Goal: Manage account settings

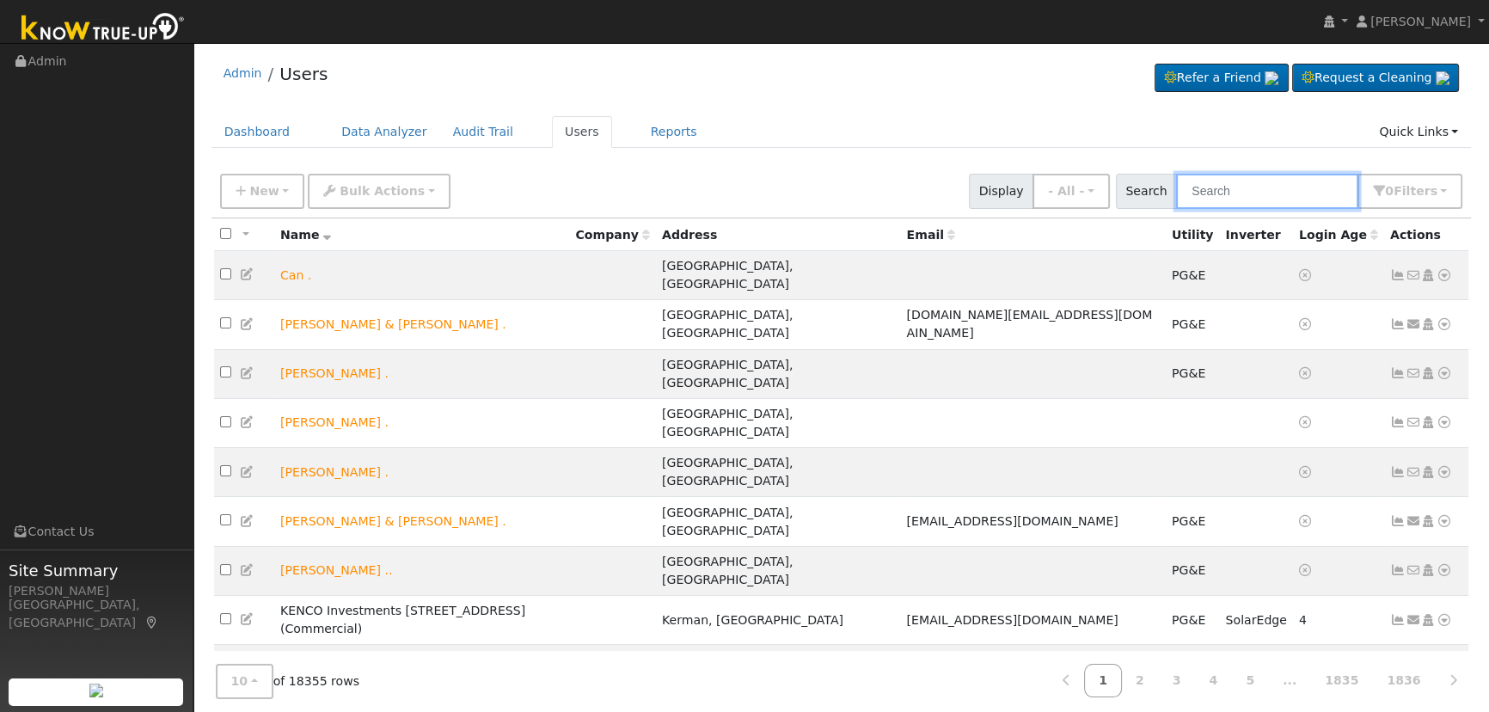
click at [1213, 189] on input "text" at bounding box center [1267, 191] width 182 height 35
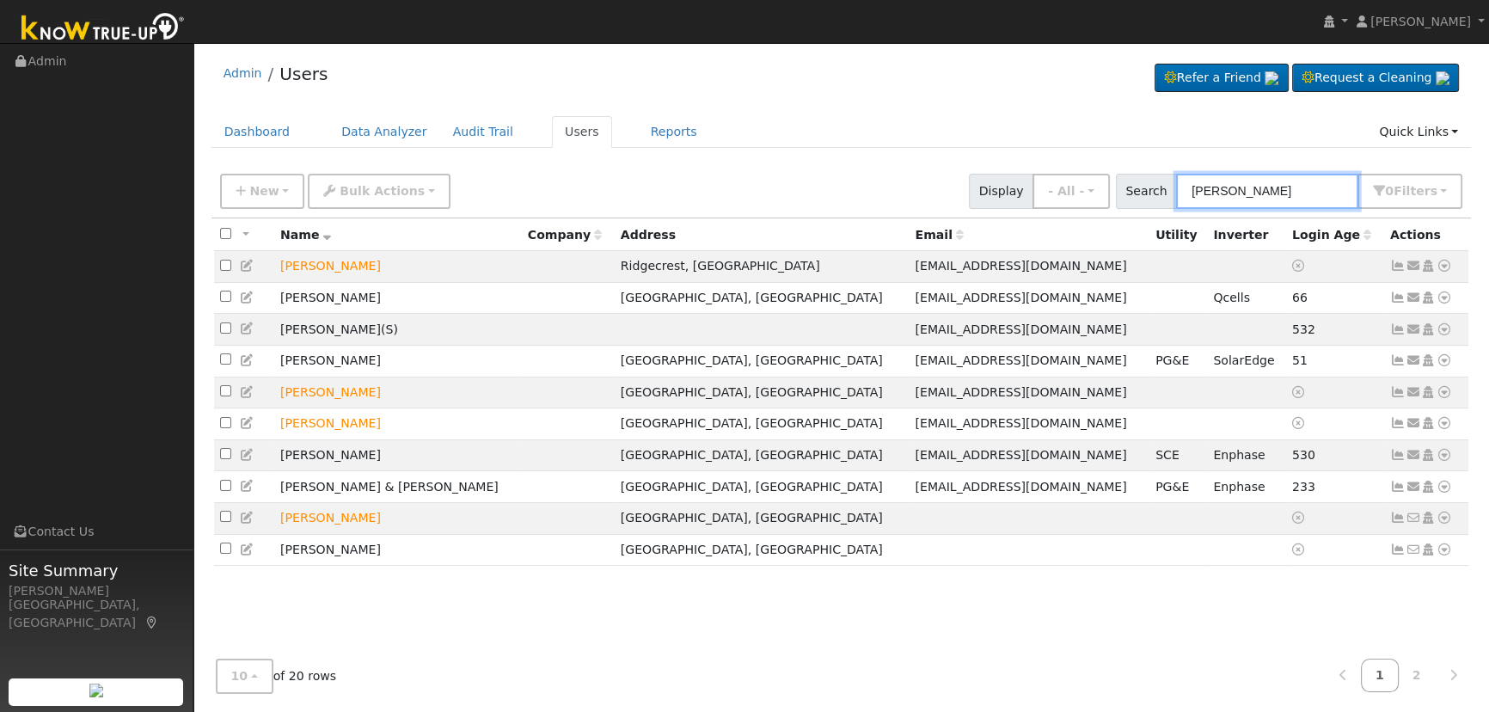
click at [1191, 183] on input "[PERSON_NAME]" at bounding box center [1267, 191] width 182 height 35
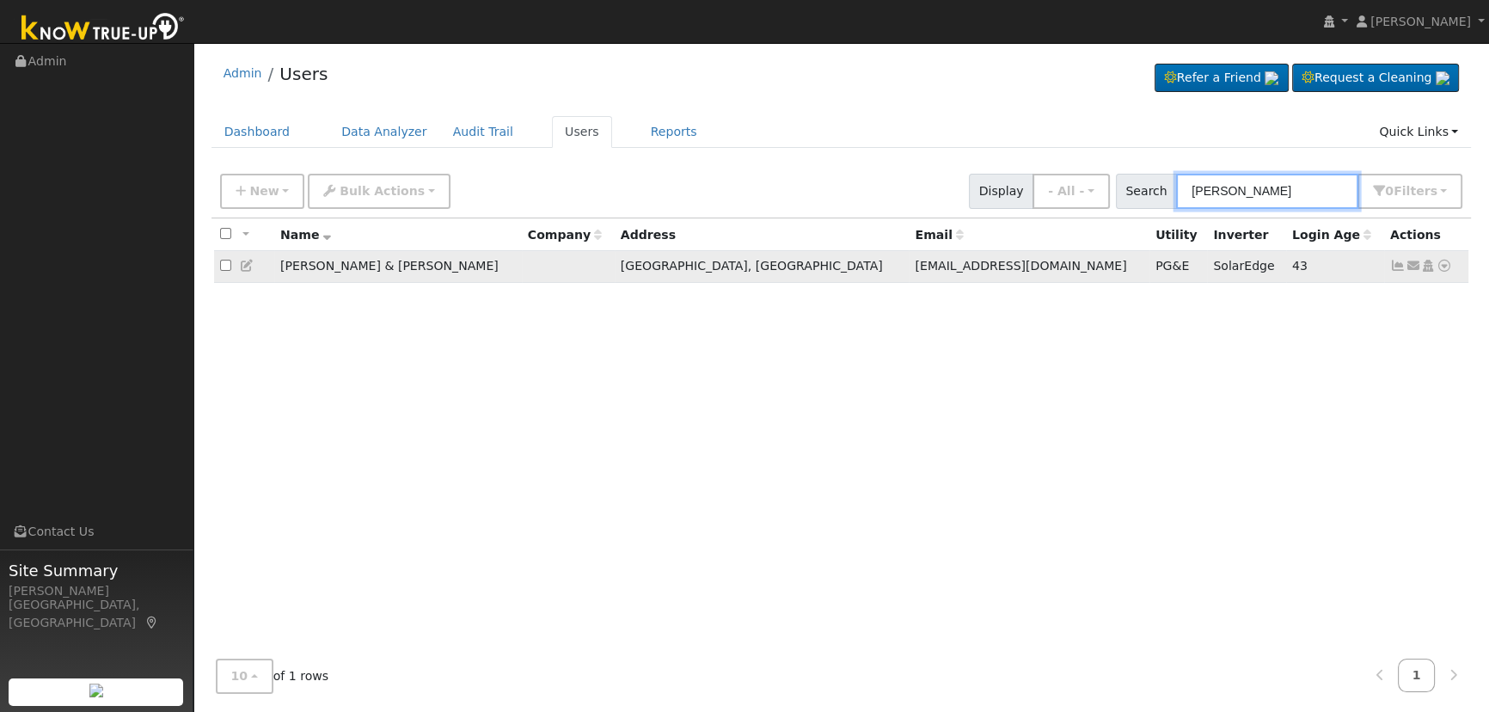
type input "[PERSON_NAME]"
click at [1393, 266] on icon at bounding box center [1397, 266] width 15 height 12
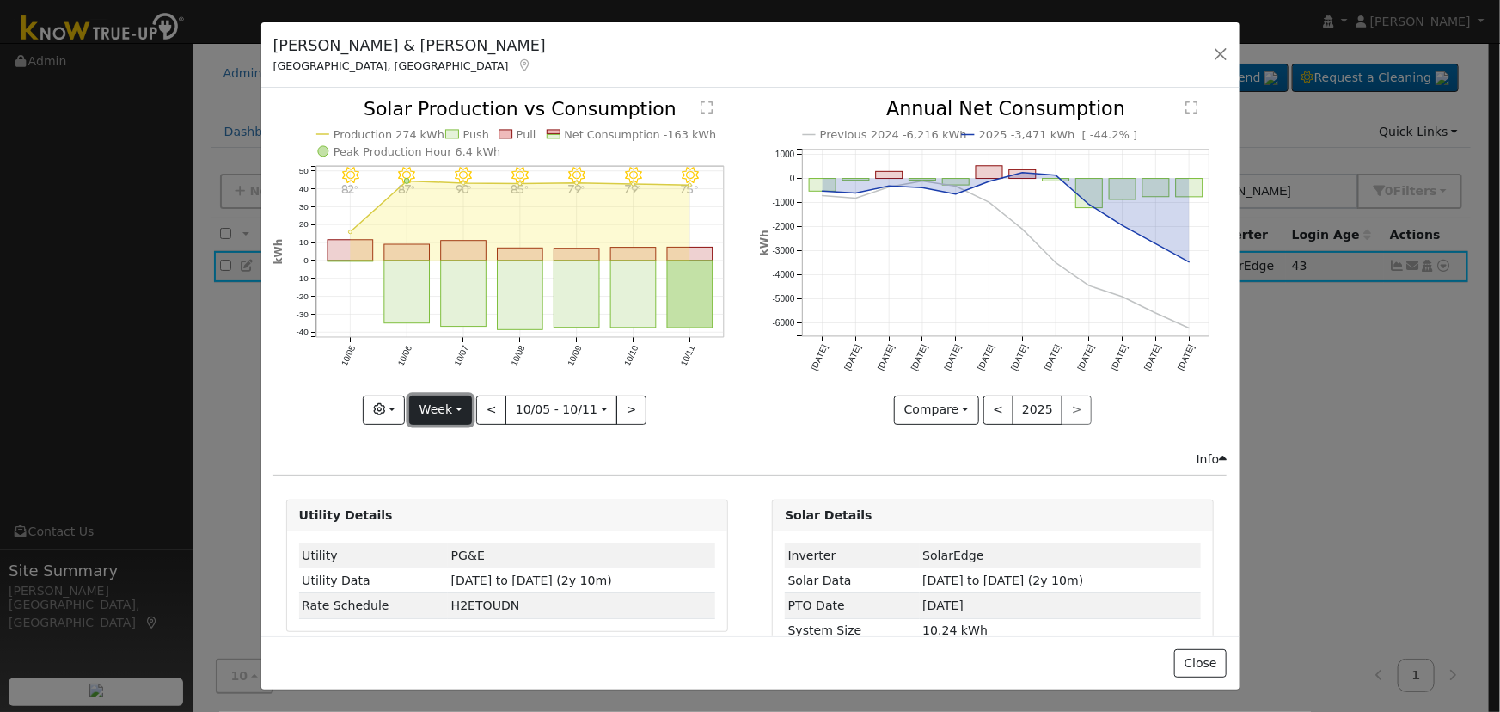
click at [455, 413] on button "Week" at bounding box center [440, 409] width 63 height 29
click at [470, 439] on link "Day" at bounding box center [469, 444] width 119 height 24
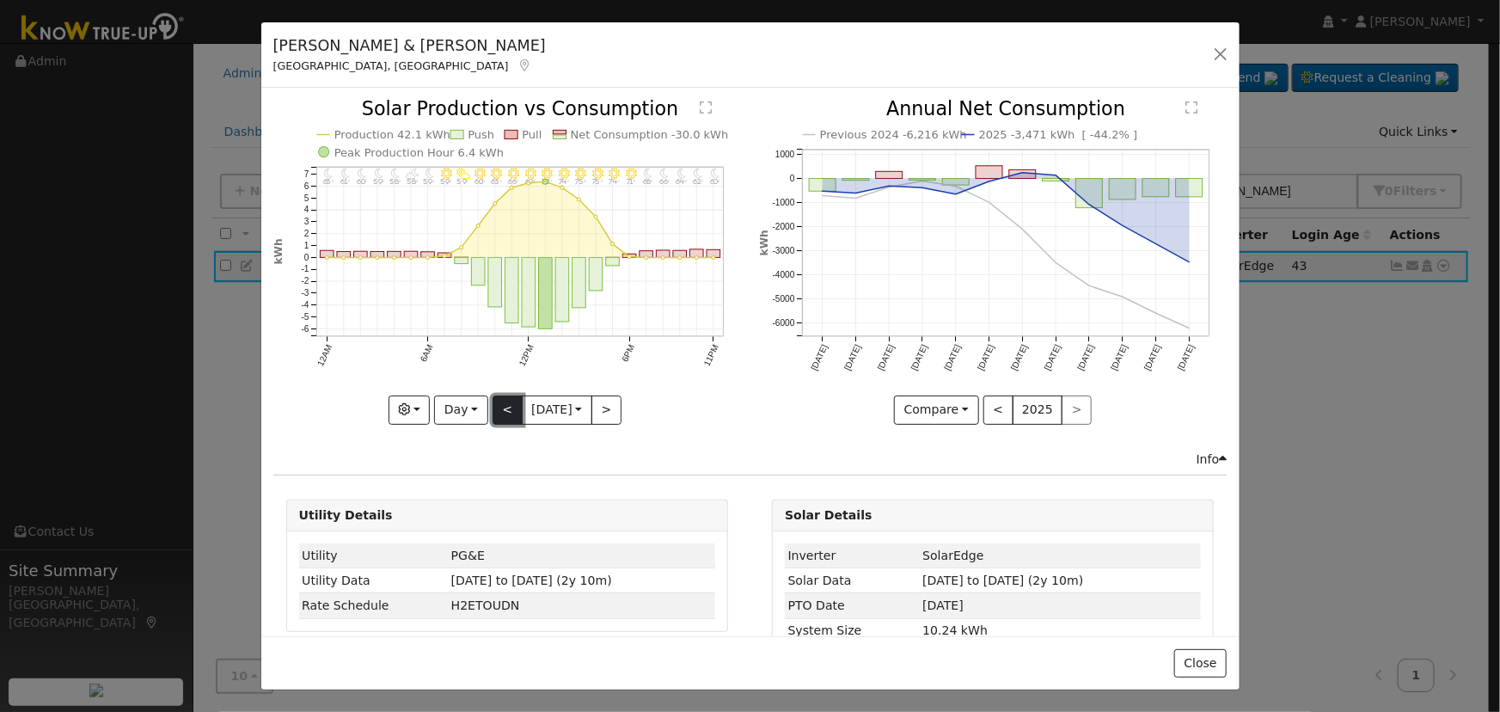
click at [498, 407] on button "<" at bounding box center [507, 409] width 30 height 29
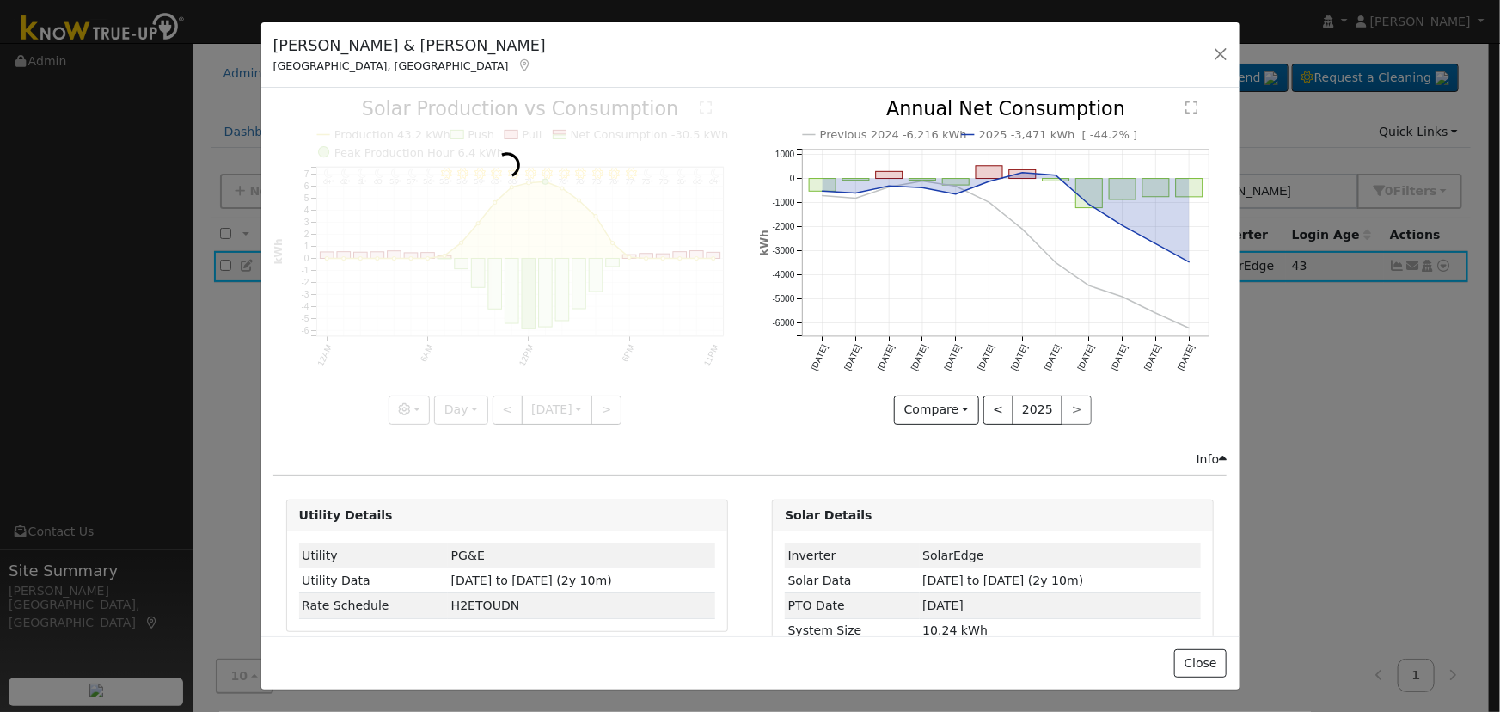
click at [498, 407] on div at bounding box center [507, 262] width 468 height 324
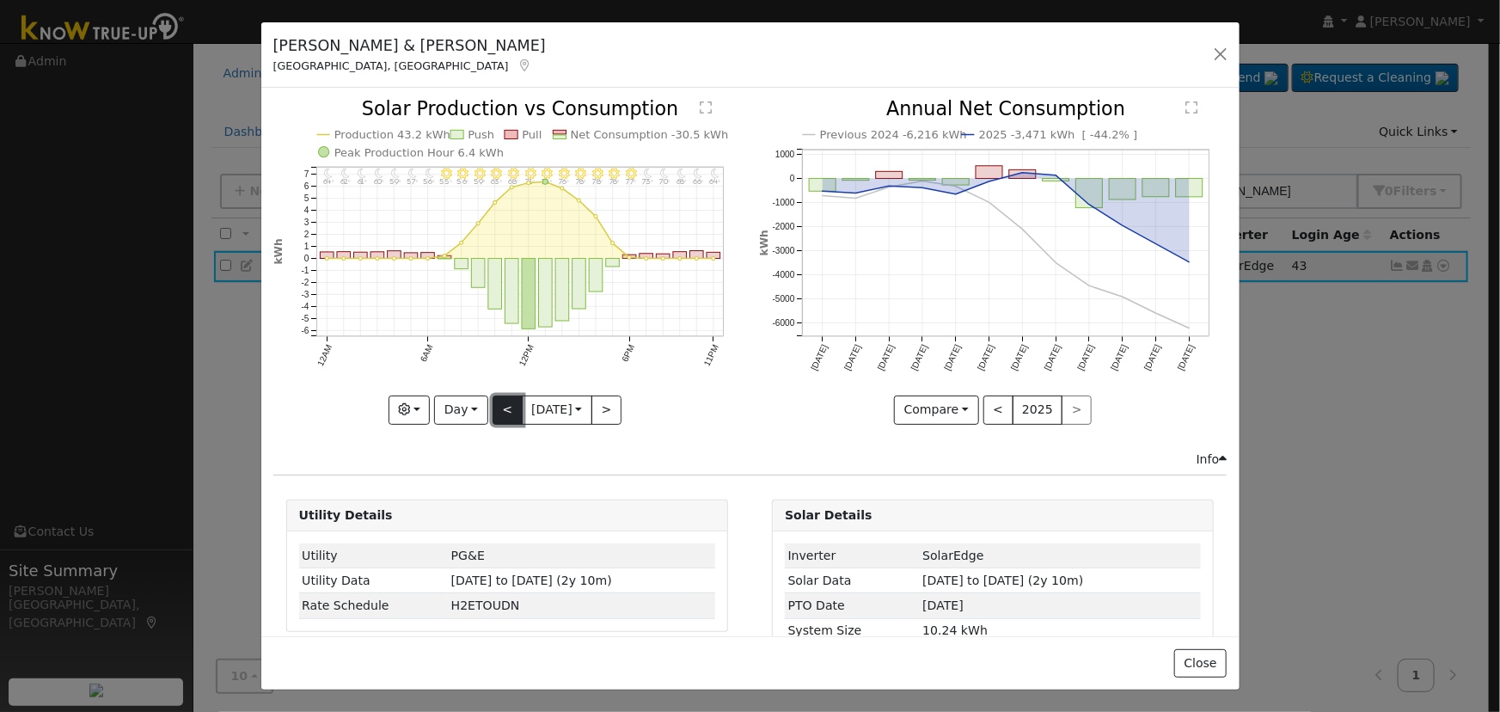
click at [499, 409] on button "<" at bounding box center [507, 409] width 30 height 29
click at [499, 409] on div "11PM - Clear 72° 10PM - Clear 74° 9PM - Clear 76° 8PM - Clear 80° 7PM - Clear 8…" at bounding box center [507, 262] width 468 height 324
click at [499, 409] on button "<" at bounding box center [507, 409] width 30 height 29
click at [497, 395] on button "<" at bounding box center [507, 409] width 30 height 29
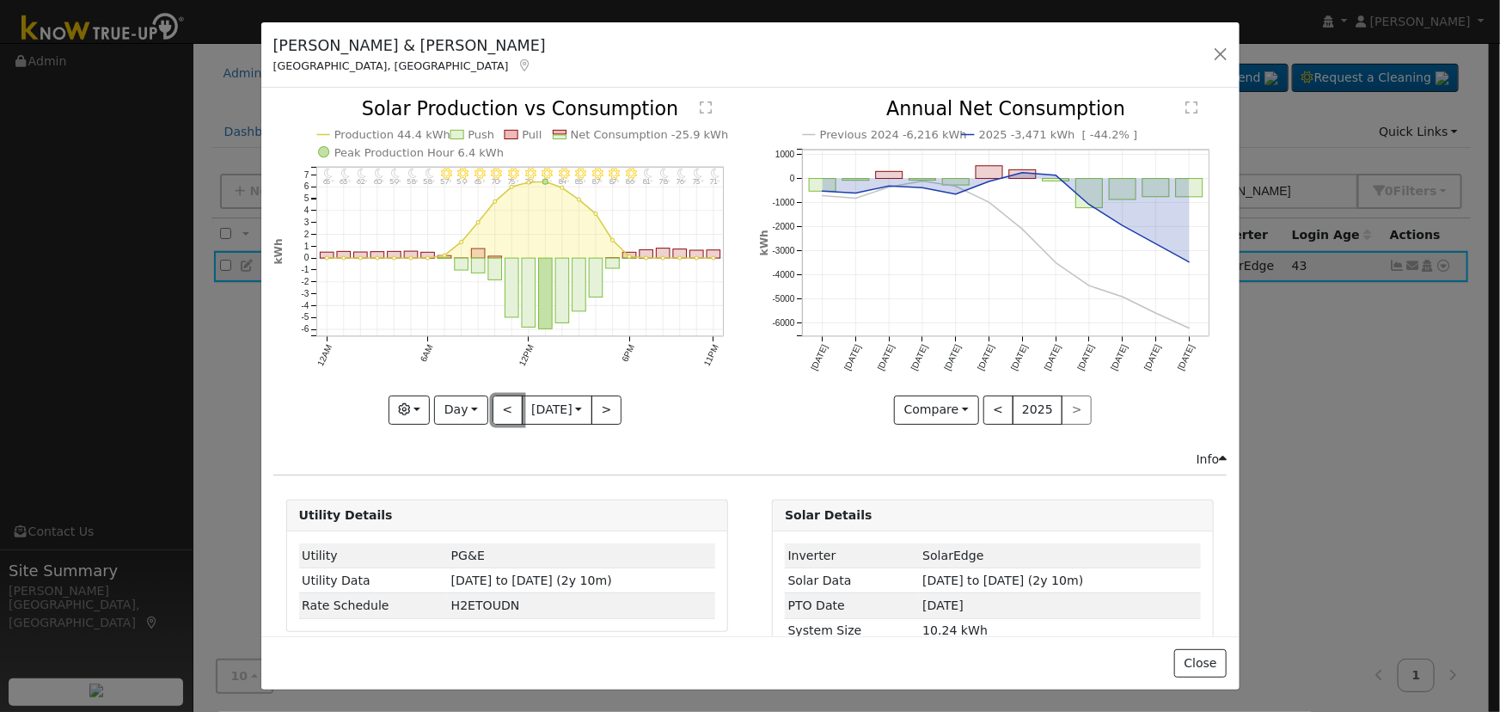
type input "[DATE]"
